Goal: Task Accomplishment & Management: Complete application form

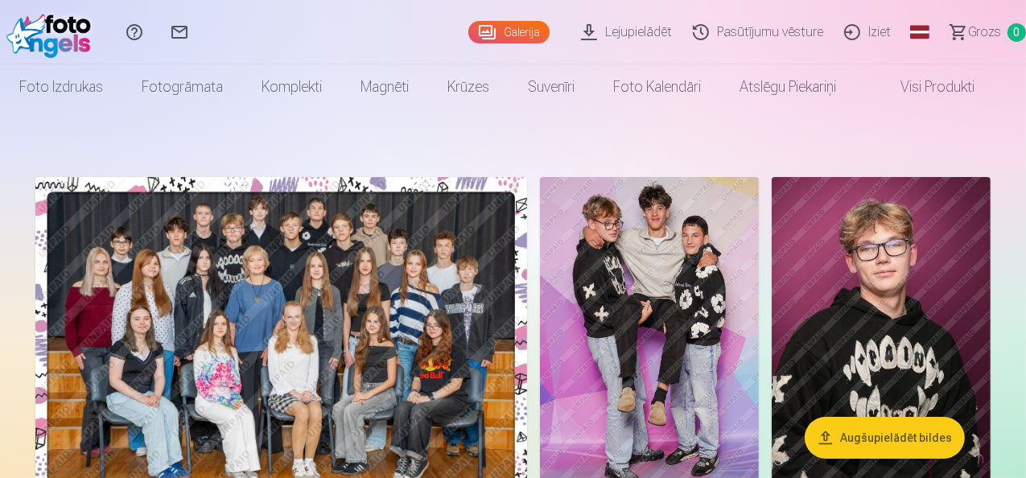
click at [846, 35] on link "Iziet" at bounding box center [870, 32] width 68 height 64
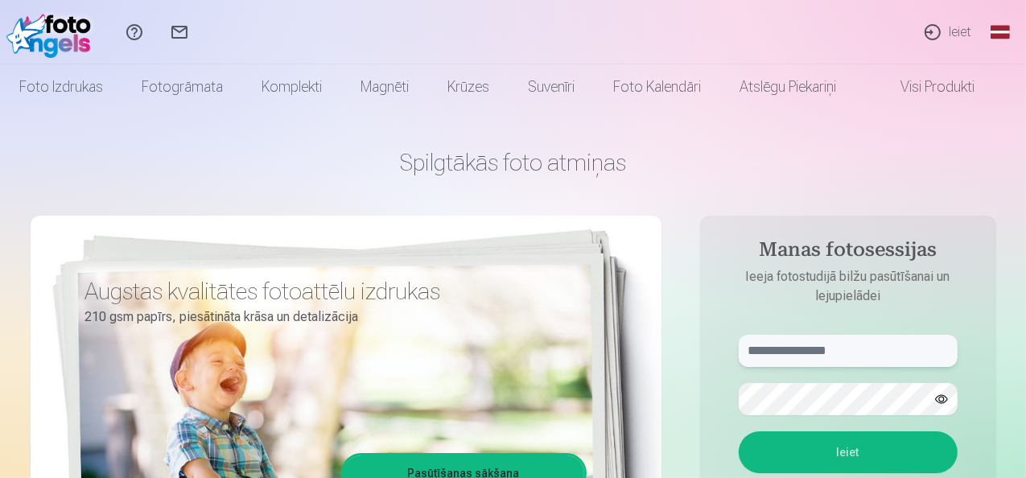
click at [801, 358] on input "text" at bounding box center [848, 351] width 219 height 32
type input "**********"
click at [856, 459] on button "Ieiet" at bounding box center [848, 452] width 219 height 42
